Goal: Navigation & Orientation: Find specific page/section

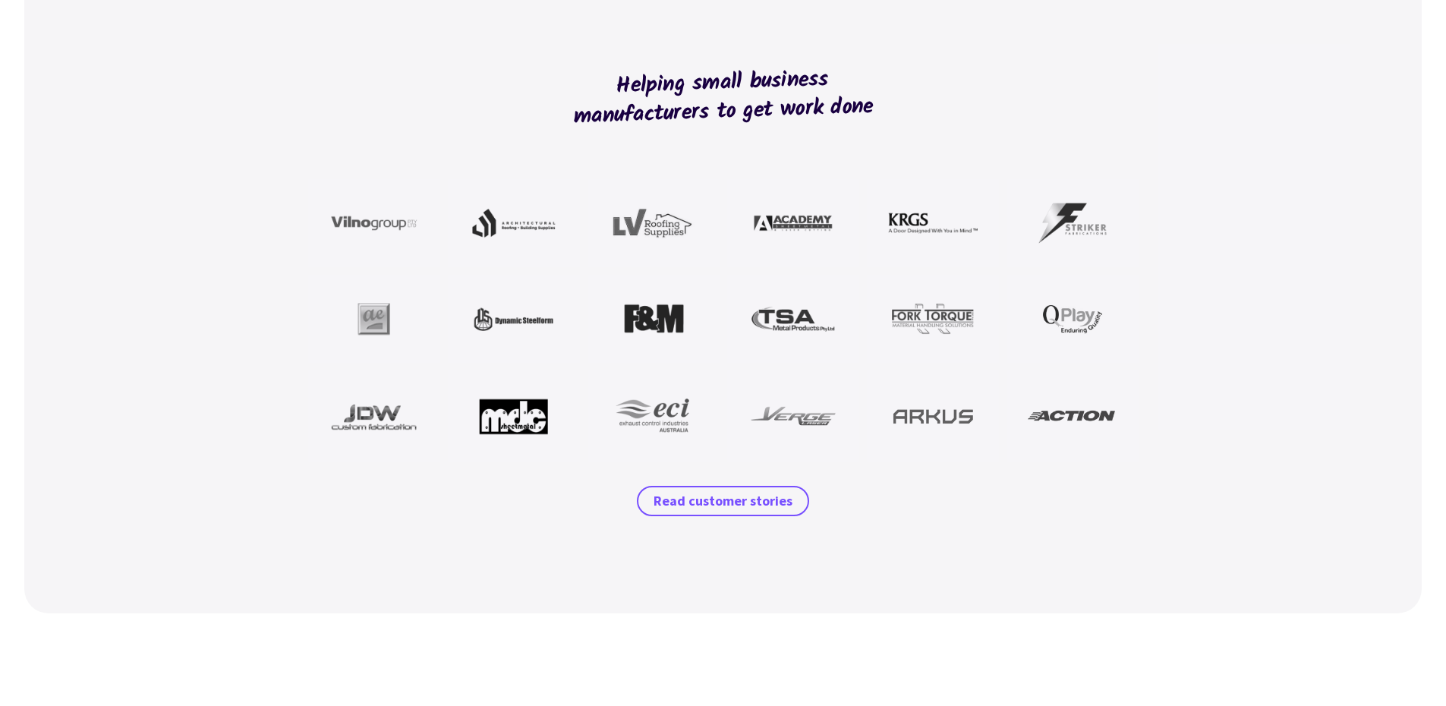
scroll to position [370, 0]
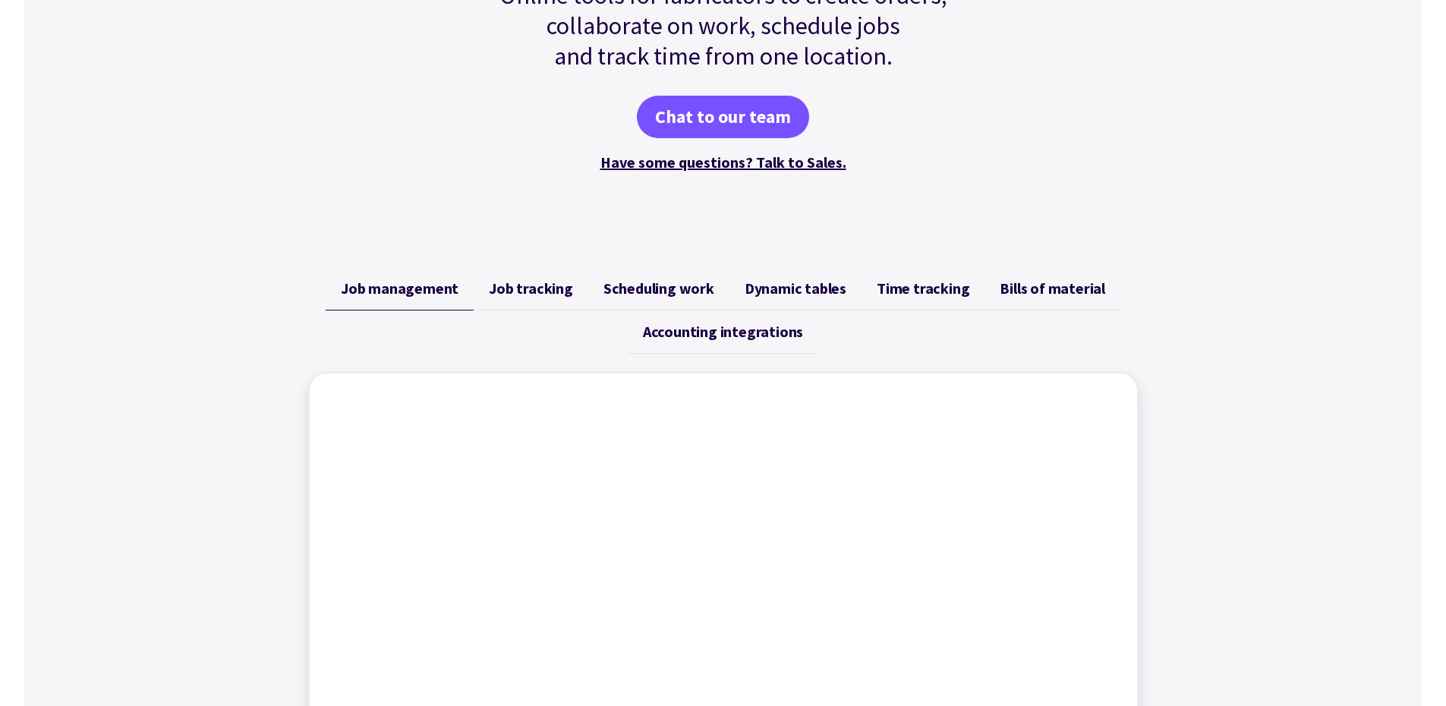
click at [538, 283] on span "Job tracking" at bounding box center [531, 288] width 84 height 18
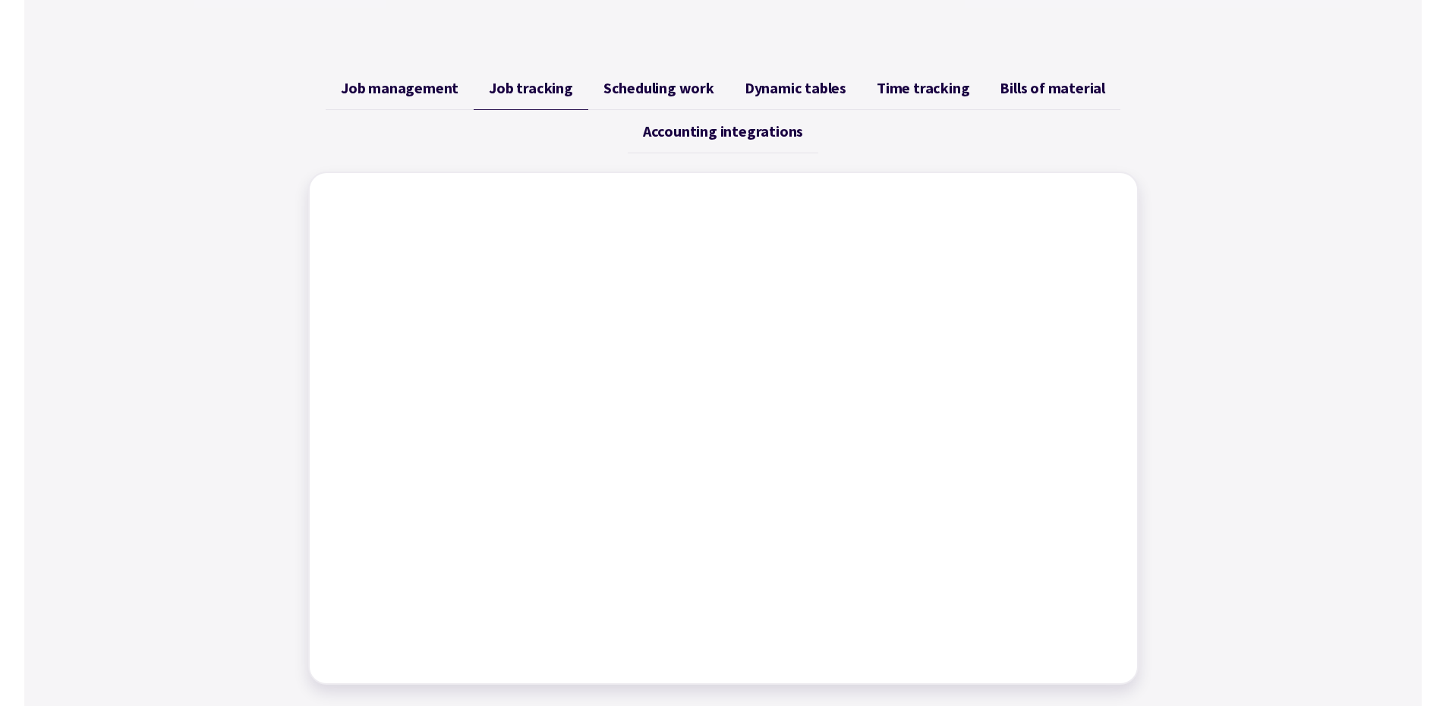
scroll to position [588, 0]
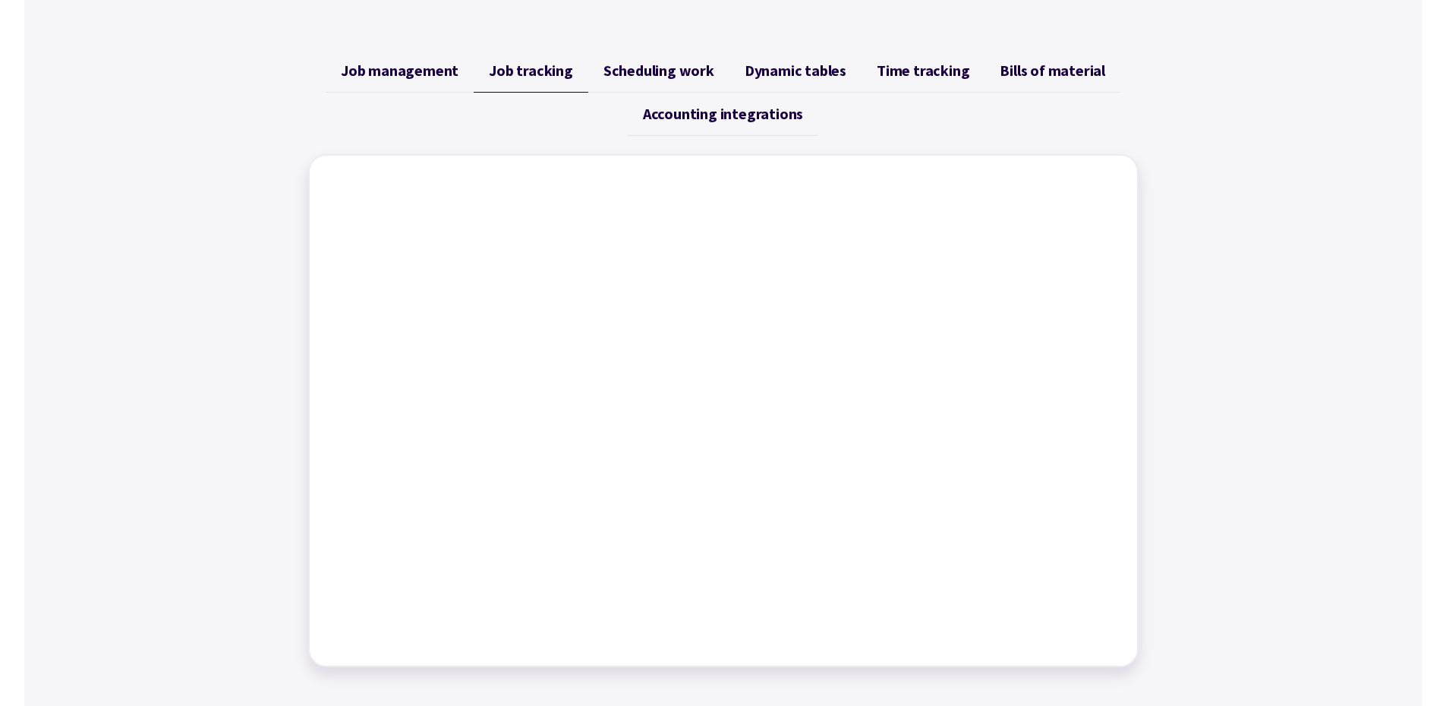
click at [637, 73] on span "Scheduling work" at bounding box center [659, 70] width 111 height 18
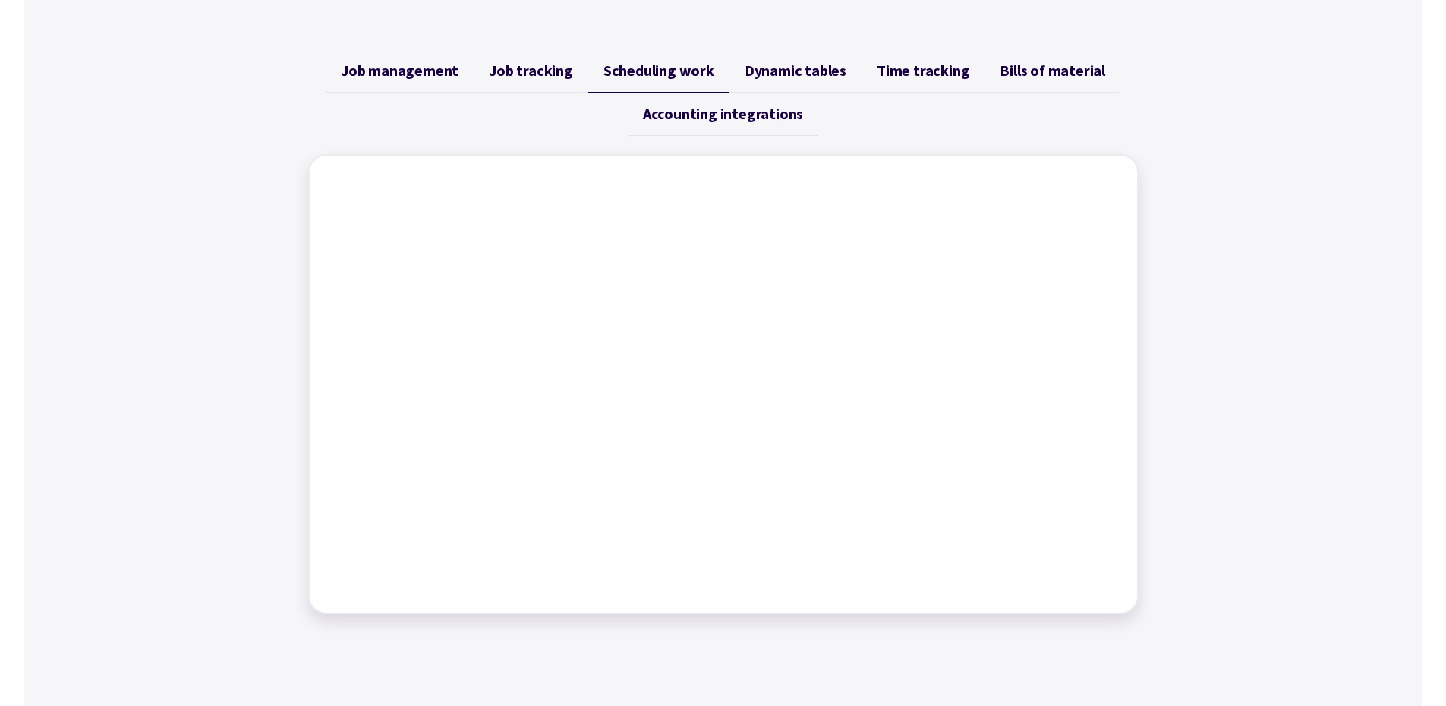
click at [802, 70] on span "Dynamic tables" at bounding box center [796, 70] width 102 height 18
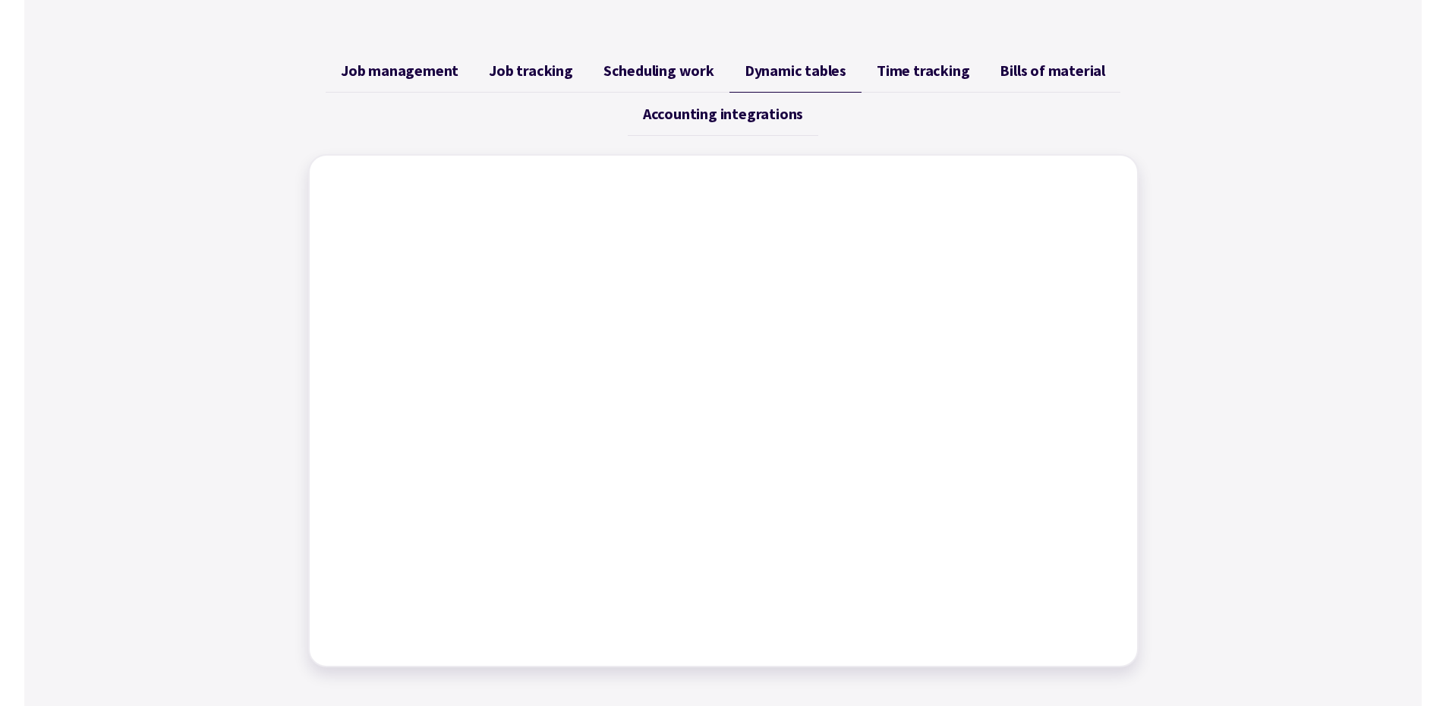
click at [948, 82] on link "Time tracking" at bounding box center [923, 70] width 123 height 43
click at [1041, 77] on span "Bills of material" at bounding box center [1053, 70] width 106 height 18
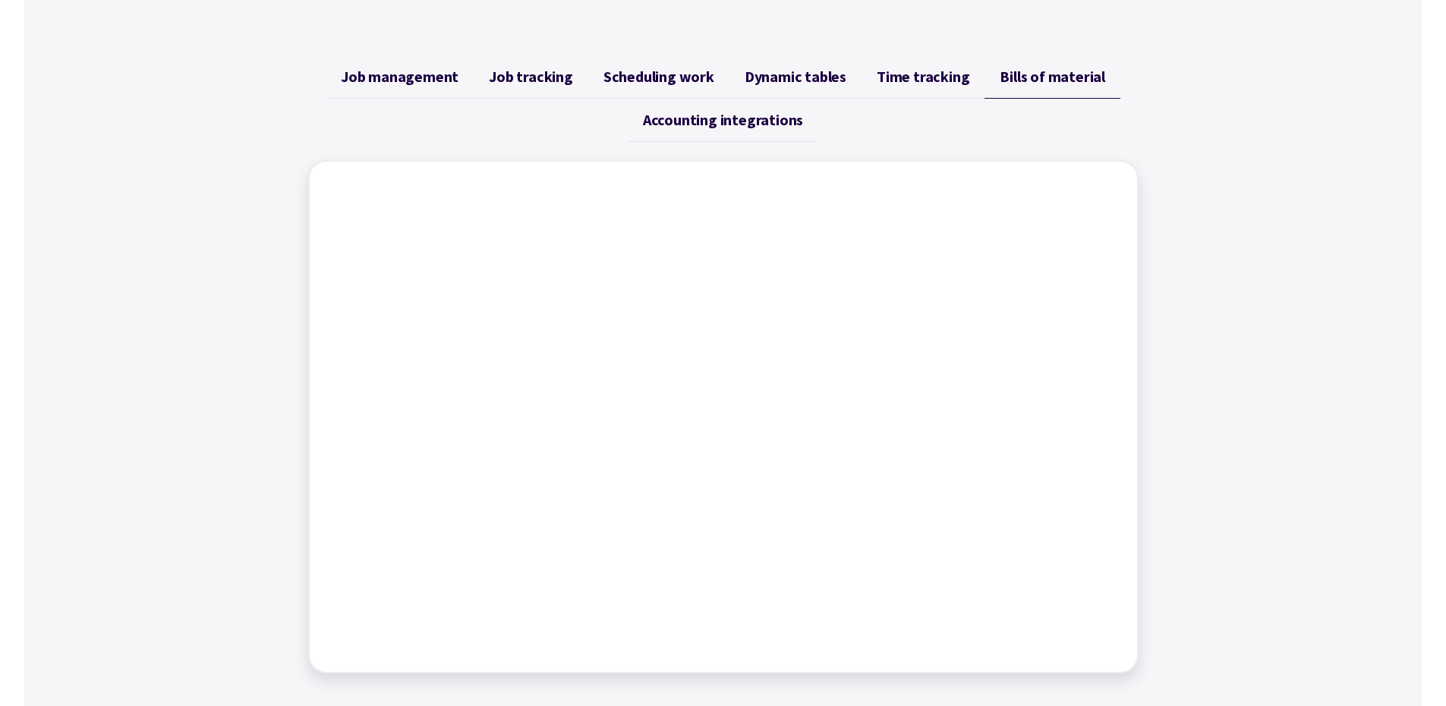
scroll to position [558, 0]
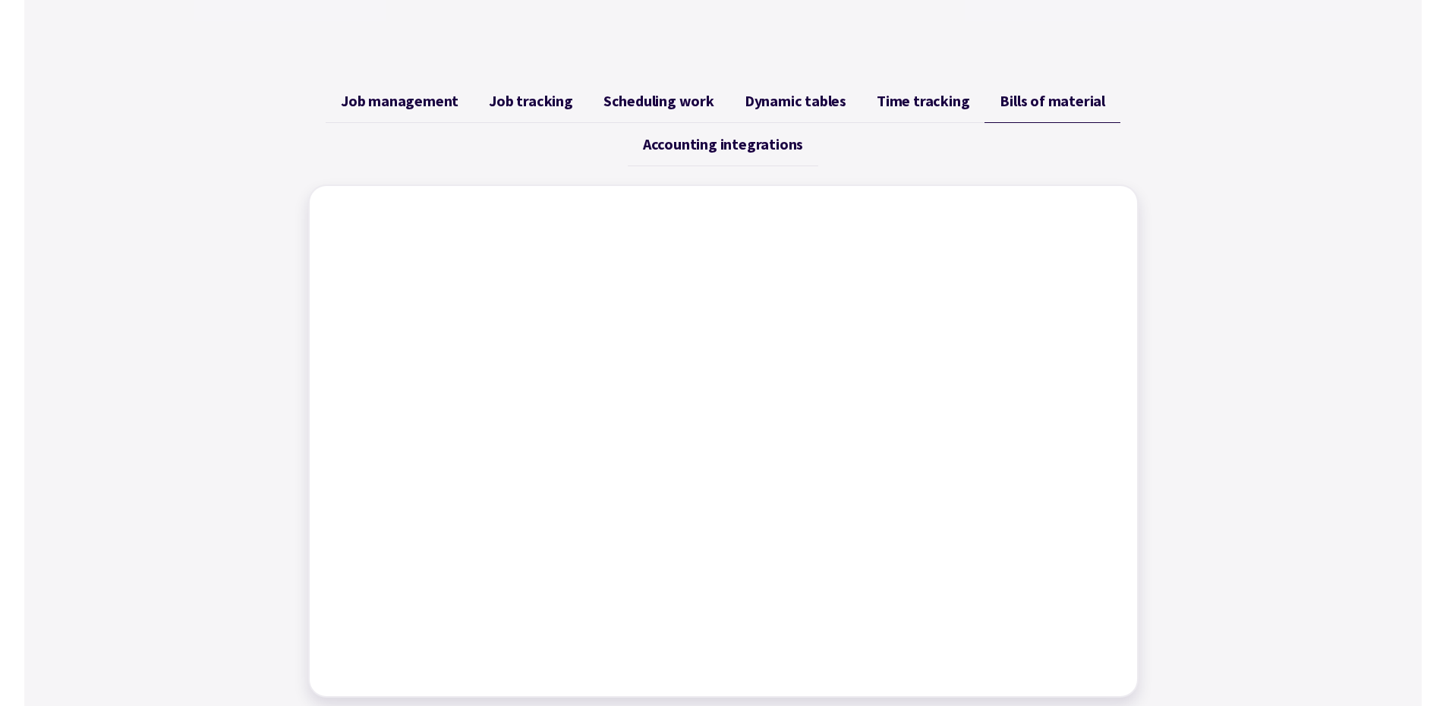
click at [755, 143] on span "Accounting integrations" at bounding box center [723, 144] width 160 height 18
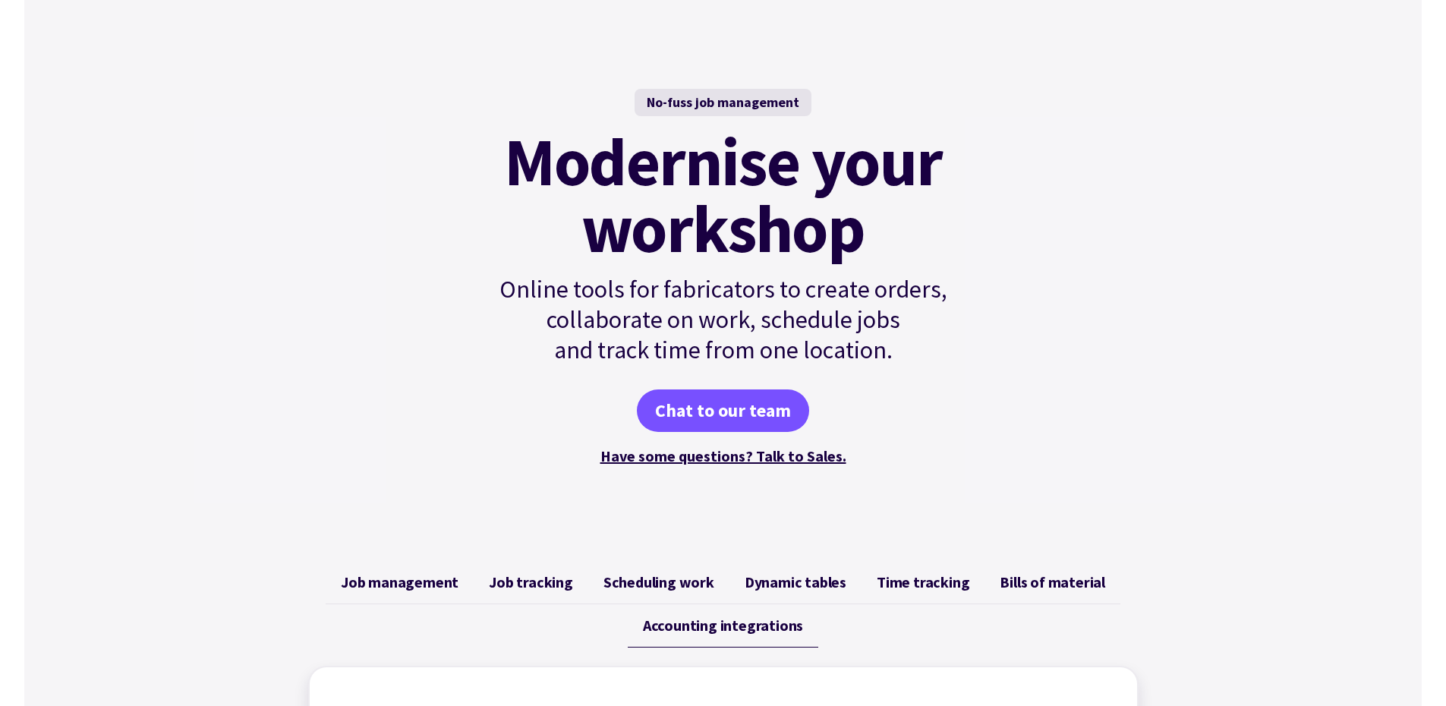
scroll to position [0, 0]
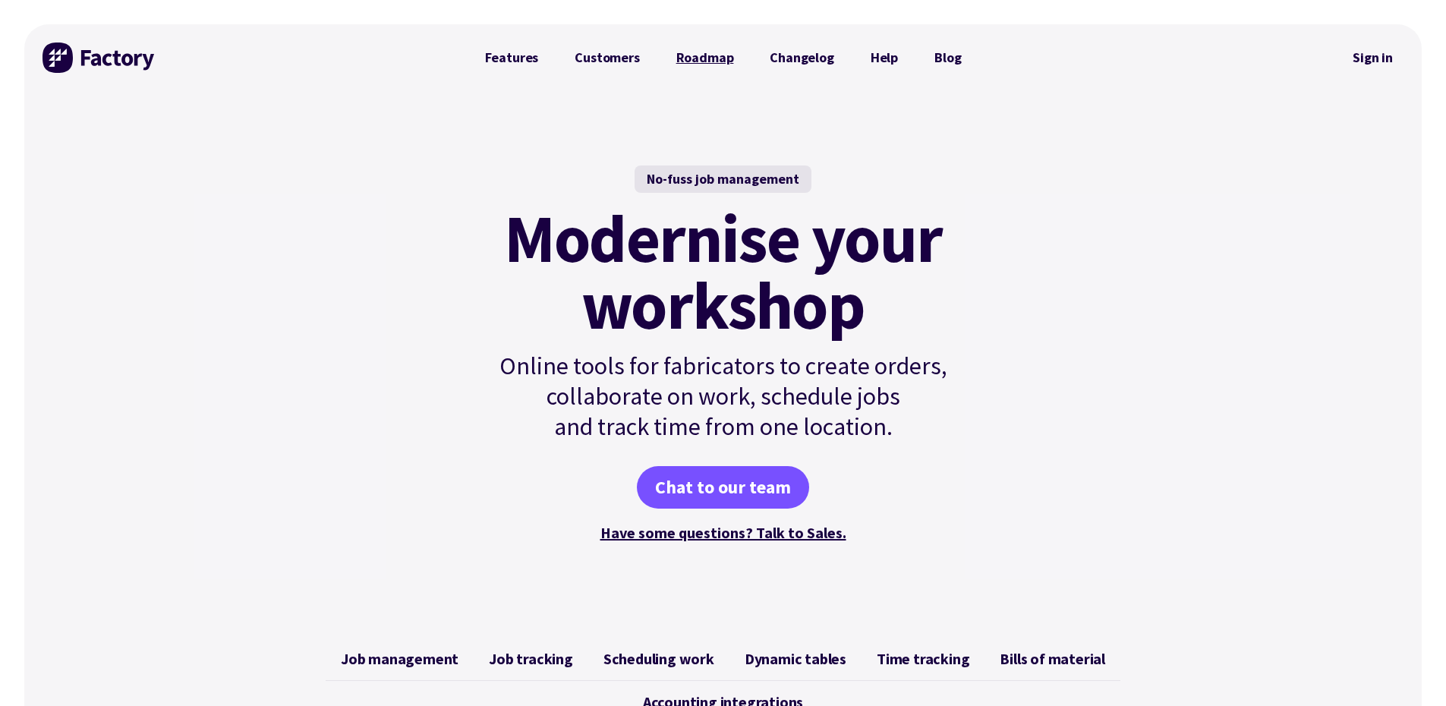
click at [720, 62] on link "Roadmap" at bounding box center [705, 58] width 94 height 30
click at [1362, 59] on link "Sign in" at bounding box center [1372, 57] width 61 height 35
click at [732, 490] on link "Chat to our team" at bounding box center [723, 487] width 172 height 43
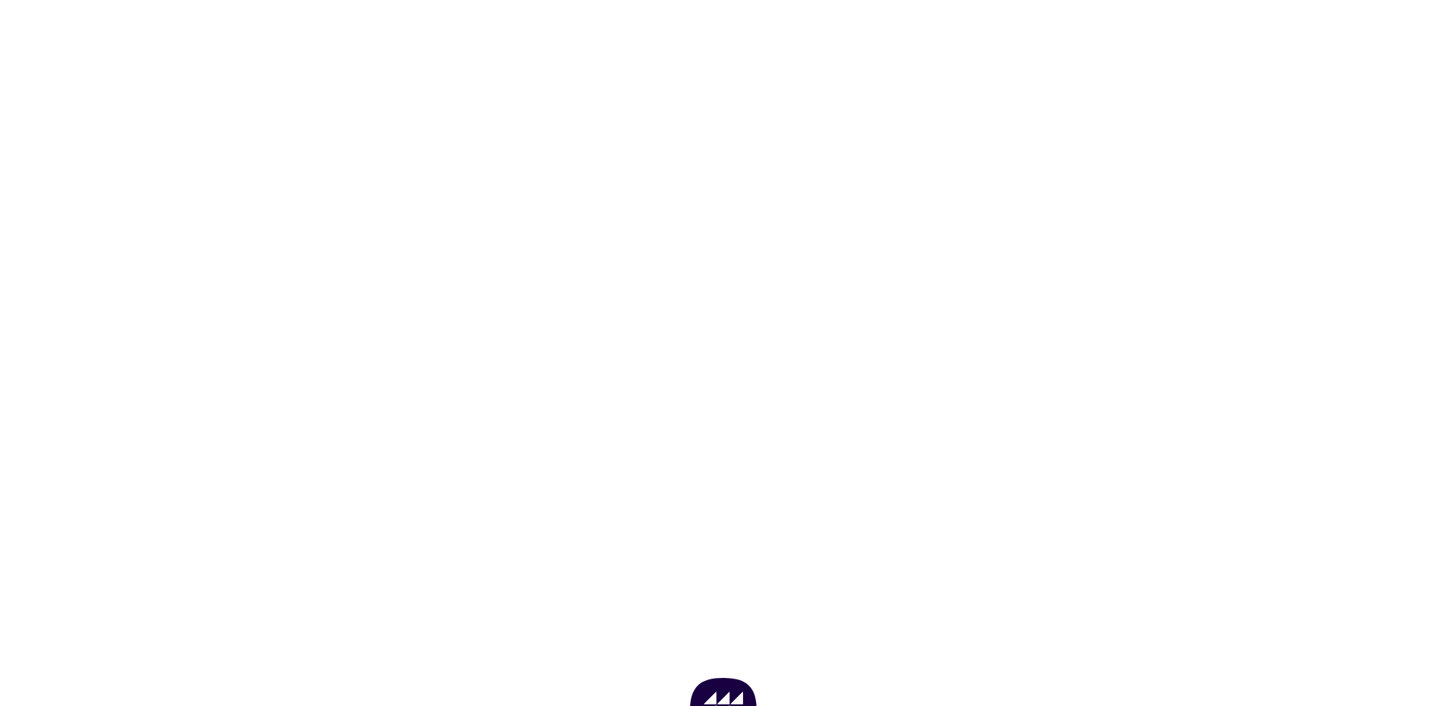
scroll to position [305, 0]
